Goal: Task Accomplishment & Management: Use online tool/utility

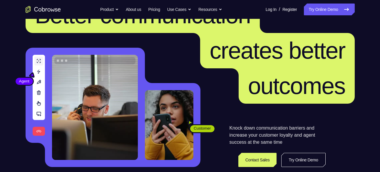
scroll to position [34, 0]
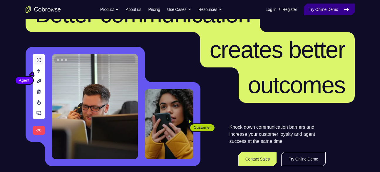
click at [312, 9] on link "Try Online Demo" at bounding box center [329, 10] width 51 height 12
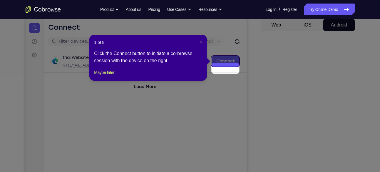
scroll to position [49, 0]
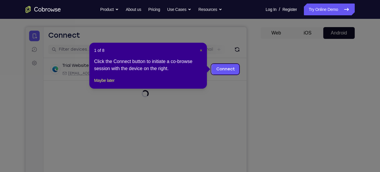
click at [202, 51] on span "×" at bounding box center [201, 50] width 2 height 5
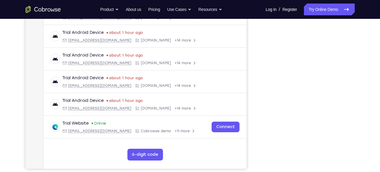
scroll to position [100, 0]
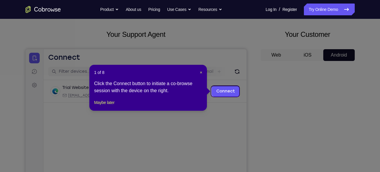
scroll to position [27, 0]
click at [200, 71] on span "×" at bounding box center [201, 72] width 2 height 5
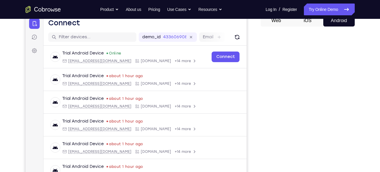
scroll to position [61, 0]
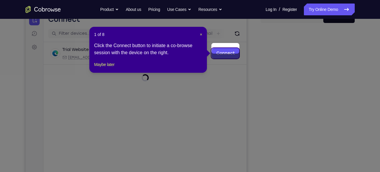
scroll to position [65, 0]
click at [200, 36] on span "×" at bounding box center [201, 34] width 2 height 5
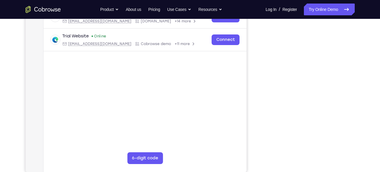
scroll to position [105, 0]
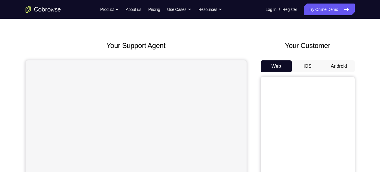
scroll to position [17, 0]
click at [326, 66] on button "Android" at bounding box center [338, 66] width 31 height 12
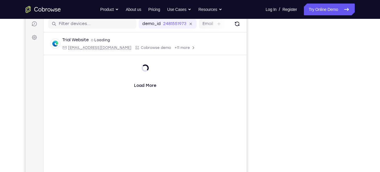
scroll to position [71, 0]
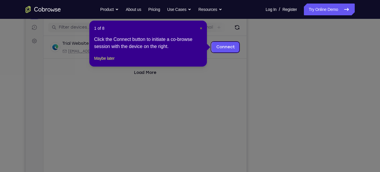
click at [201, 27] on span "×" at bounding box center [201, 28] width 2 height 5
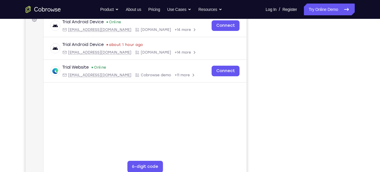
scroll to position [99, 0]
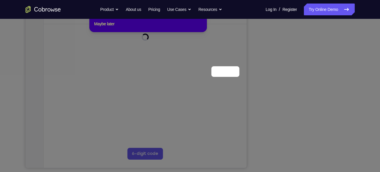
scroll to position [47, 0]
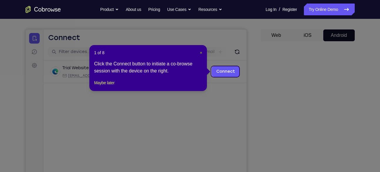
click at [201, 54] on span "×" at bounding box center [201, 52] width 2 height 5
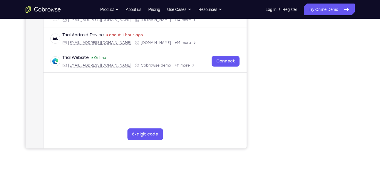
scroll to position [125, 0]
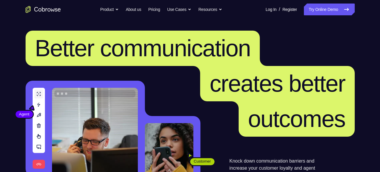
click at [350, 22] on header "Better communication creates better outcomes Customer Agent Agent Knock down co…" at bounding box center [190, 117] width 376 height 197
click at [351, 23] on header "Better communication creates better outcomes Customer Agent Agent Knock down co…" at bounding box center [190, 117] width 376 height 197
click at [336, 21] on header "Better communication creates better outcomes Customer Agent Agent Knock down co…" at bounding box center [190, 117] width 376 height 197
